Goal: Check status: Check status

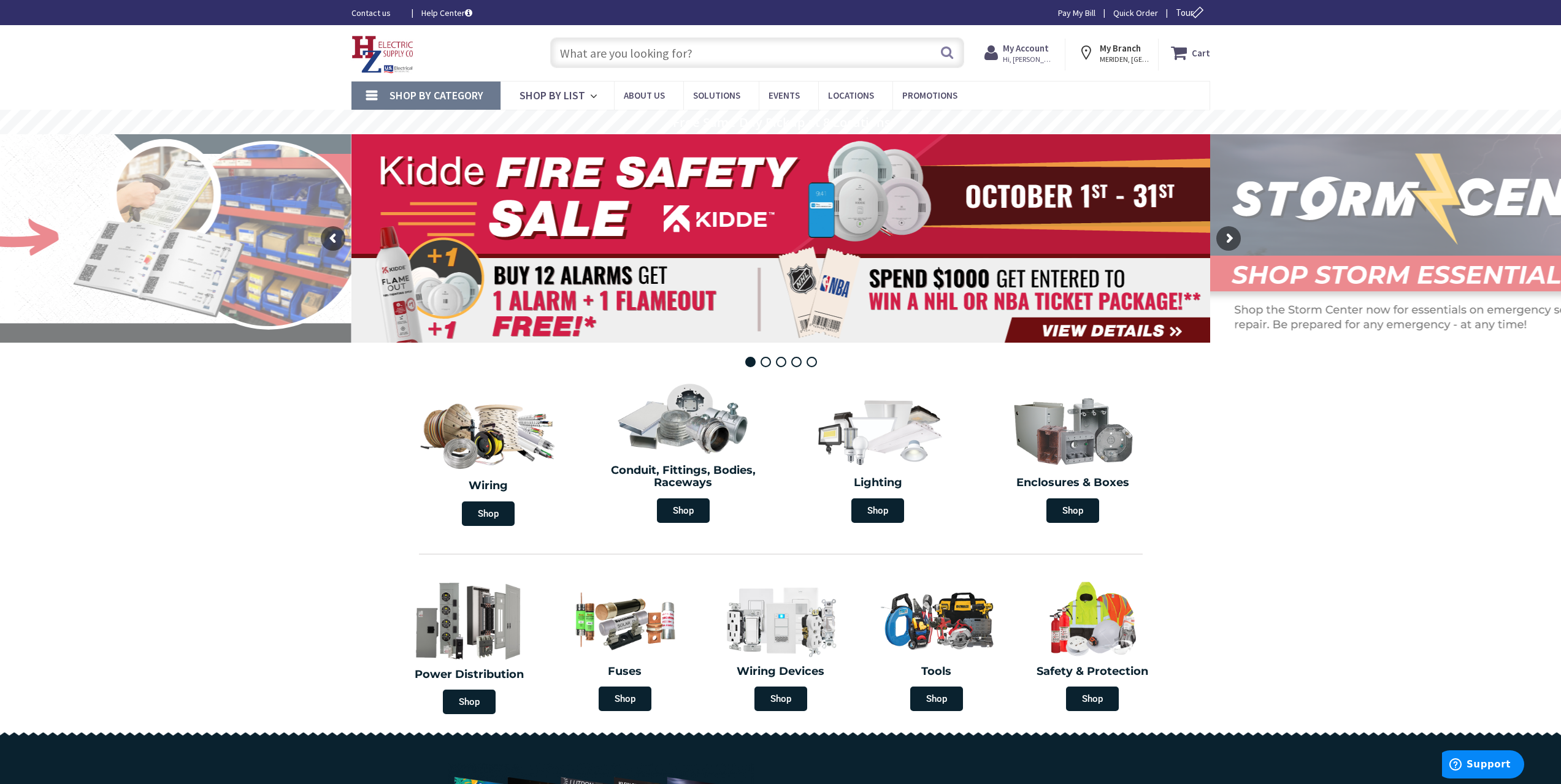
click at [1027, 50] on strong "My Account" at bounding box center [1026, 48] width 46 height 12
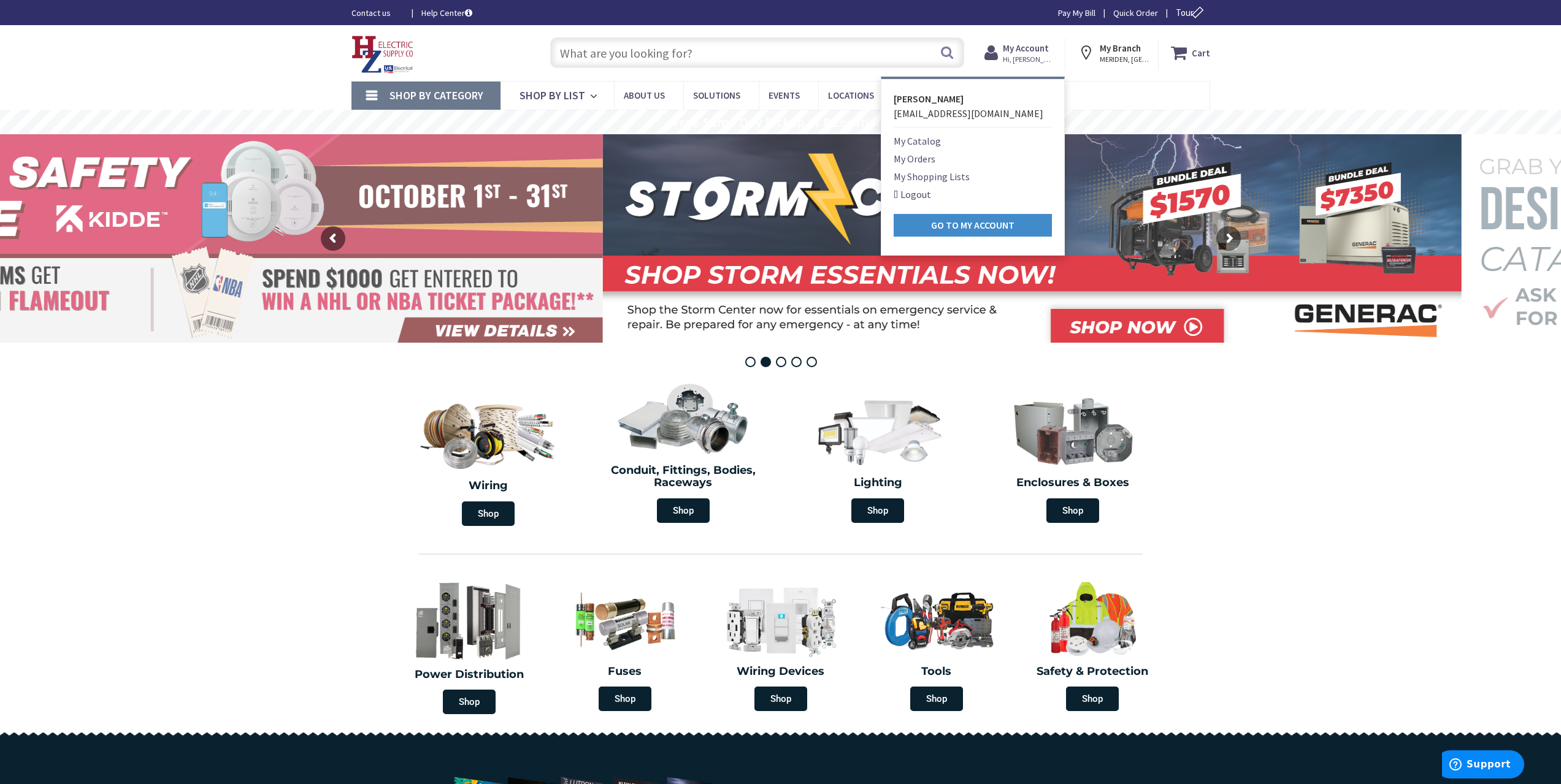
click at [925, 159] on link "My Orders" at bounding box center [914, 159] width 42 height 14
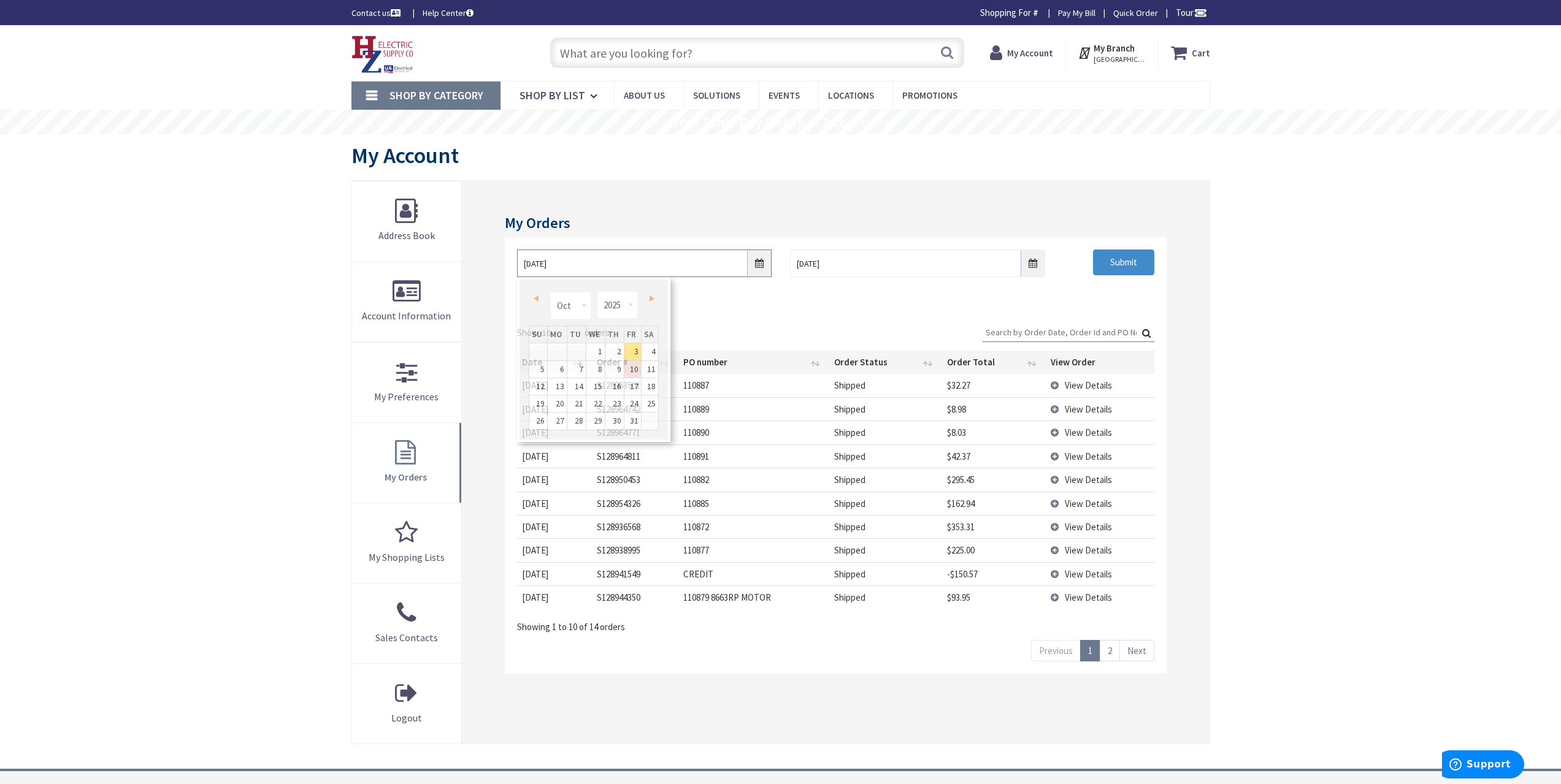
click at [751, 270] on input "10/3/2025" at bounding box center [644, 263] width 255 height 28
click at [583, 307] on select "Jan Feb Mar Apr May Jun Jul Aug Sep Oct Nov Dec" at bounding box center [571, 306] width 41 height 28
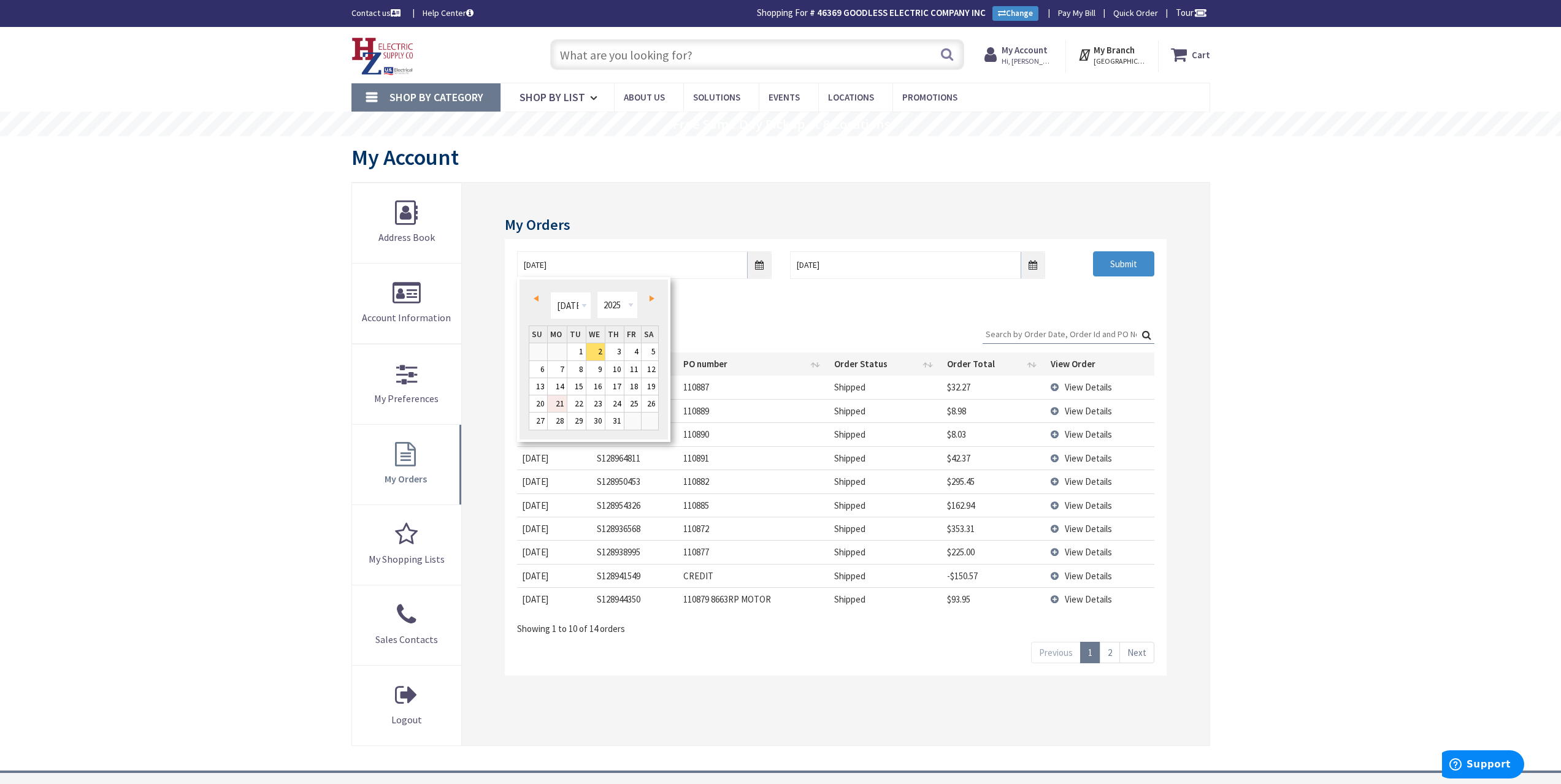
click at [560, 405] on link "21" at bounding box center [557, 403] width 19 height 16
type input "07/21/2025"
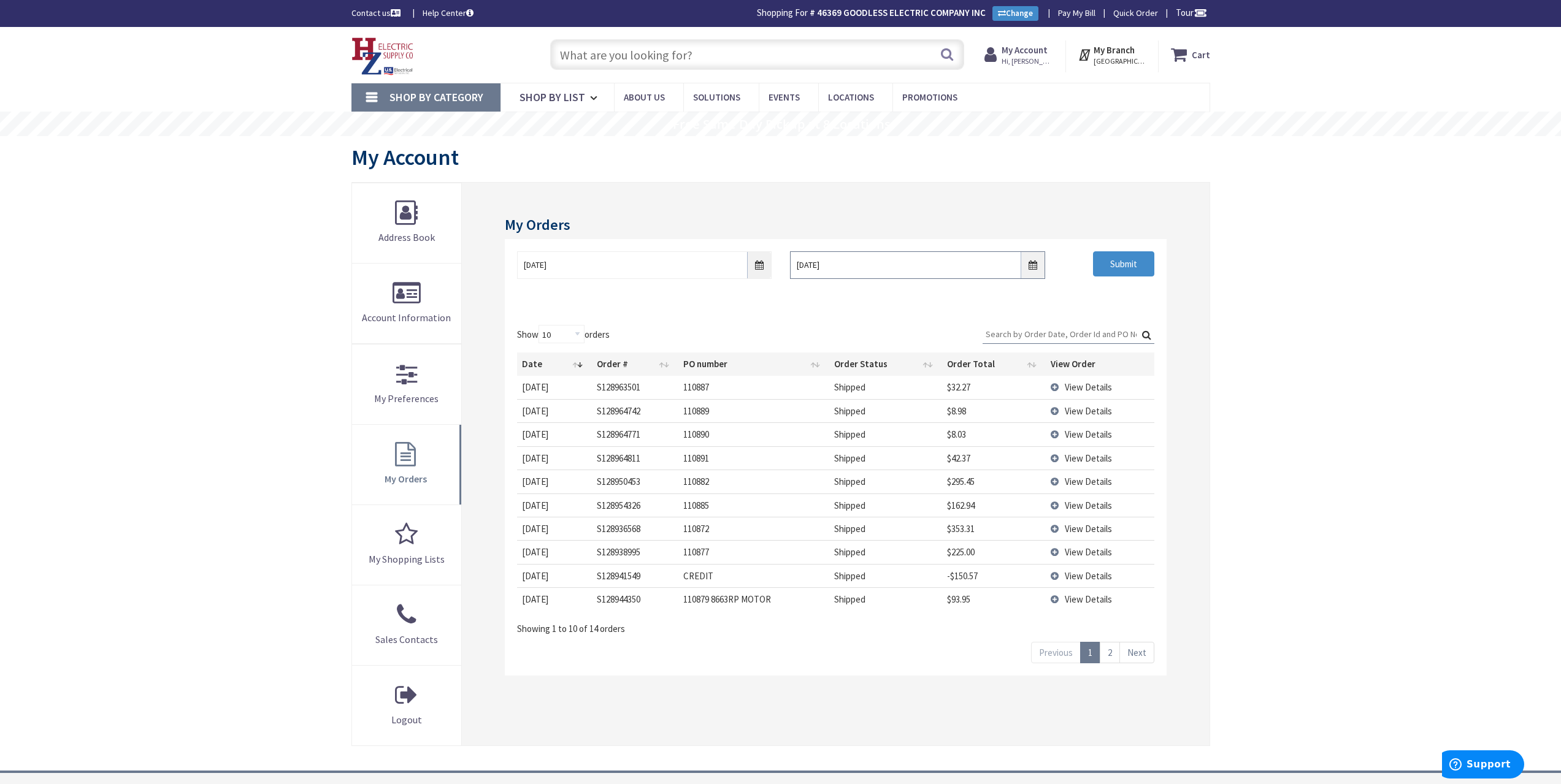
click at [1036, 267] on input "10/10/2025" at bounding box center [917, 265] width 255 height 28
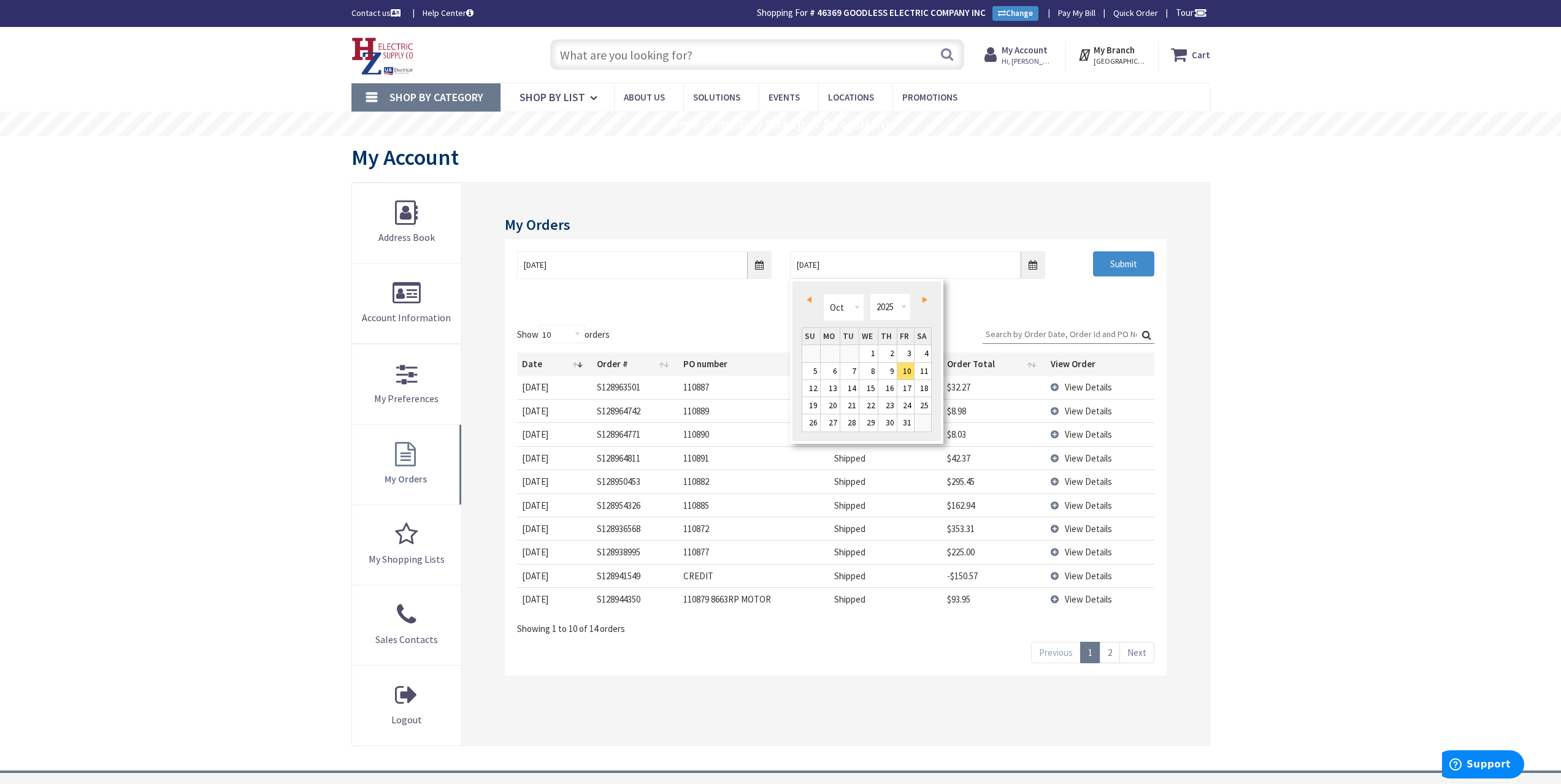
click at [810, 301] on span "Prev" at bounding box center [808, 299] width 5 height 6
click at [812, 303] on link "Prev" at bounding box center [811, 300] width 16 height 16
click at [836, 370] on link "4" at bounding box center [830, 371] width 19 height 16
type input "08/04/2025"
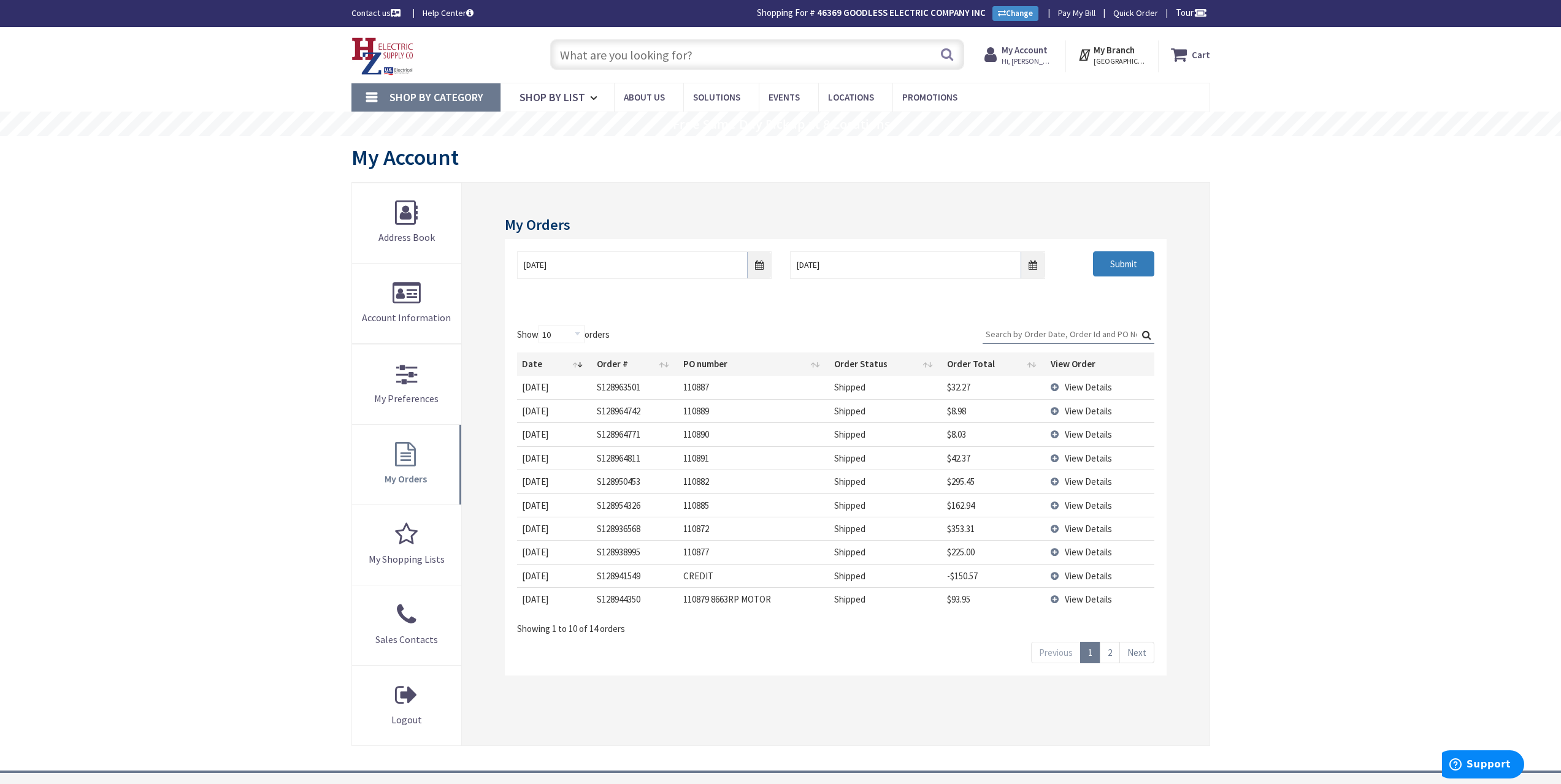
click at [1109, 268] on input "Submit" at bounding box center [1123, 264] width 62 height 26
click at [1055, 410] on td "View Details" at bounding box center [1100, 411] width 109 height 24
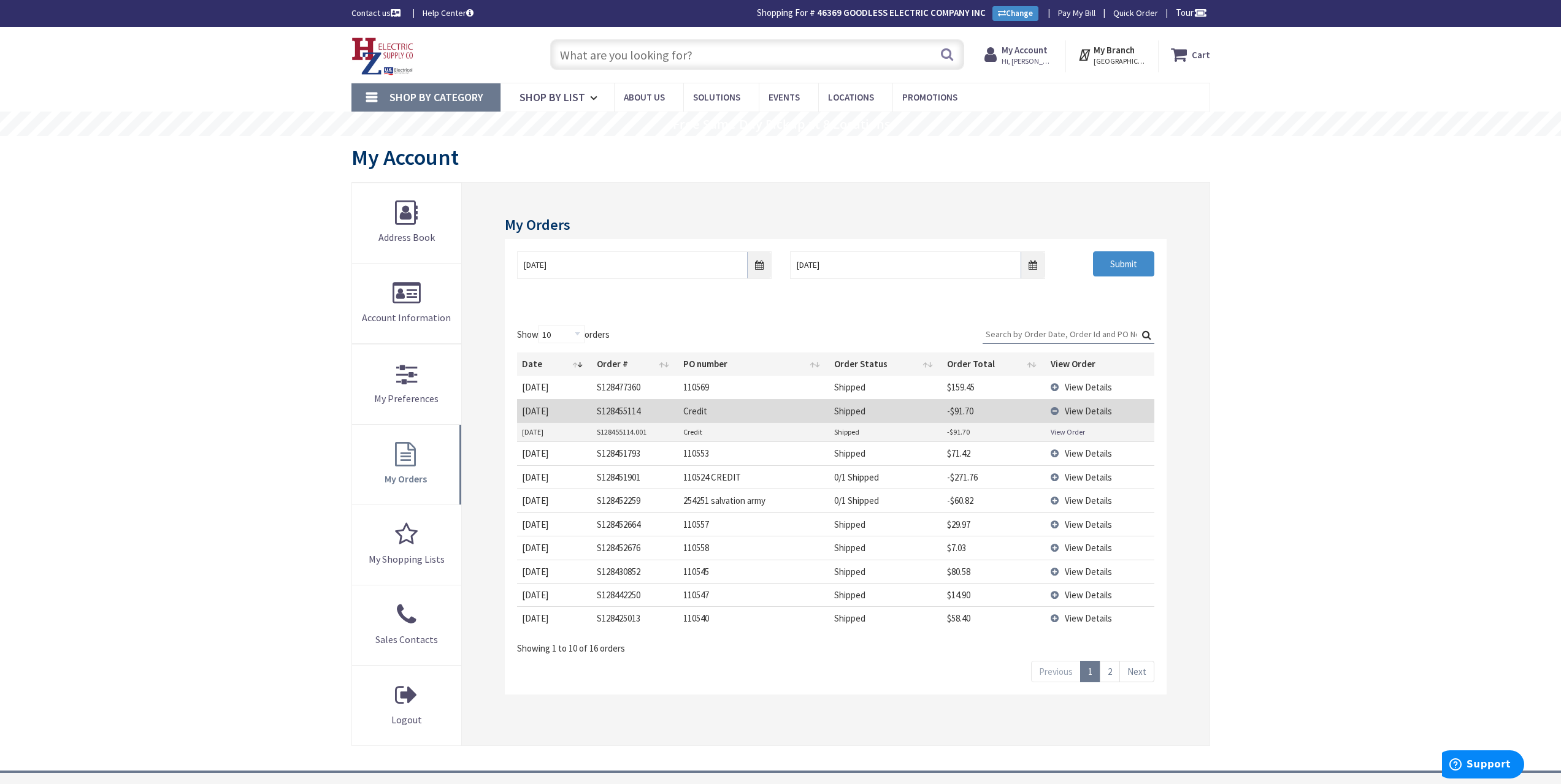
click at [1073, 434] on link "View Order" at bounding box center [1068, 432] width 34 height 10
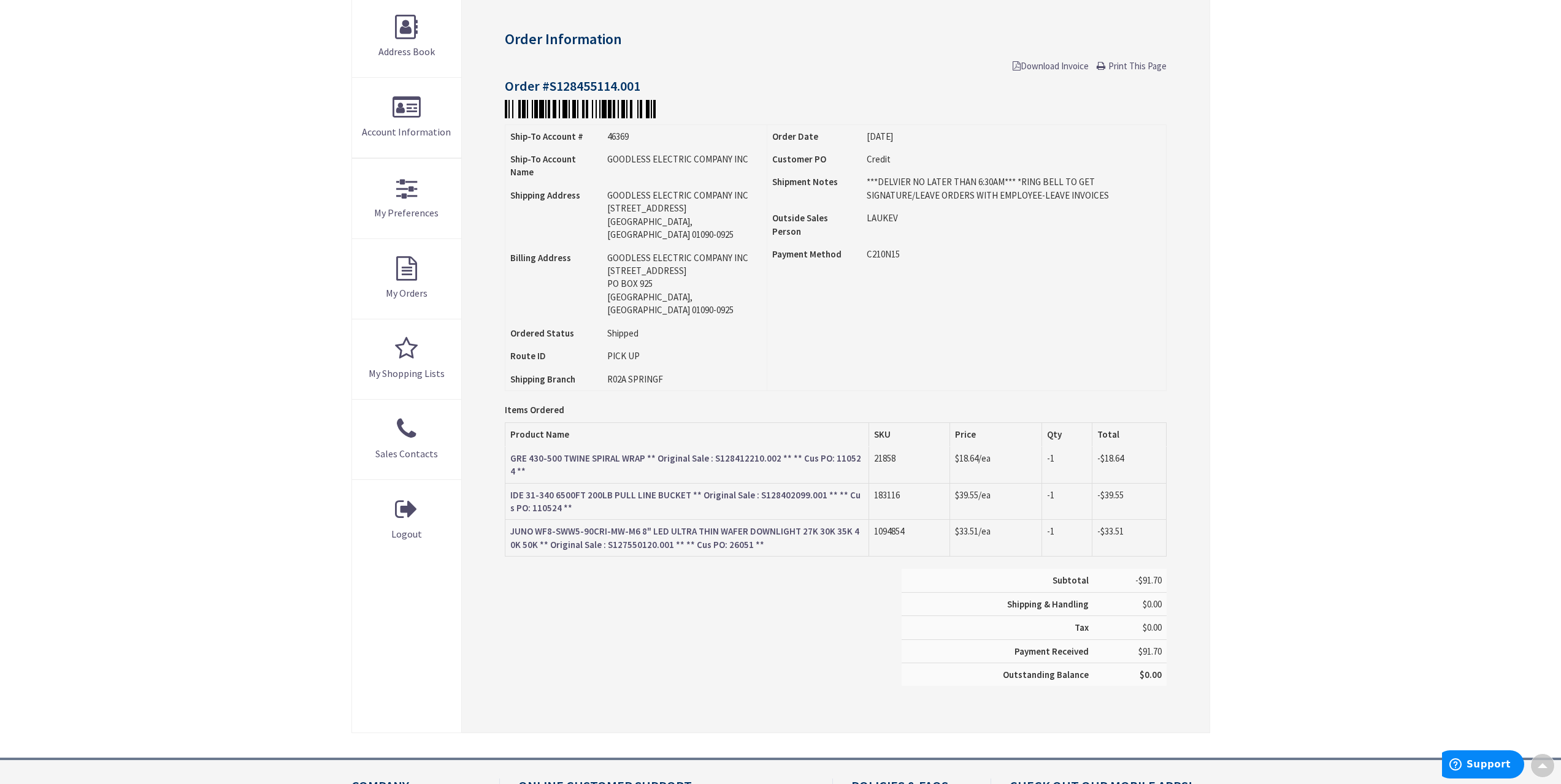
scroll to position [186, 0]
click at [1116, 62] on span "Print This Page" at bounding box center [1137, 66] width 58 height 12
